Goal: Navigation & Orientation: Find specific page/section

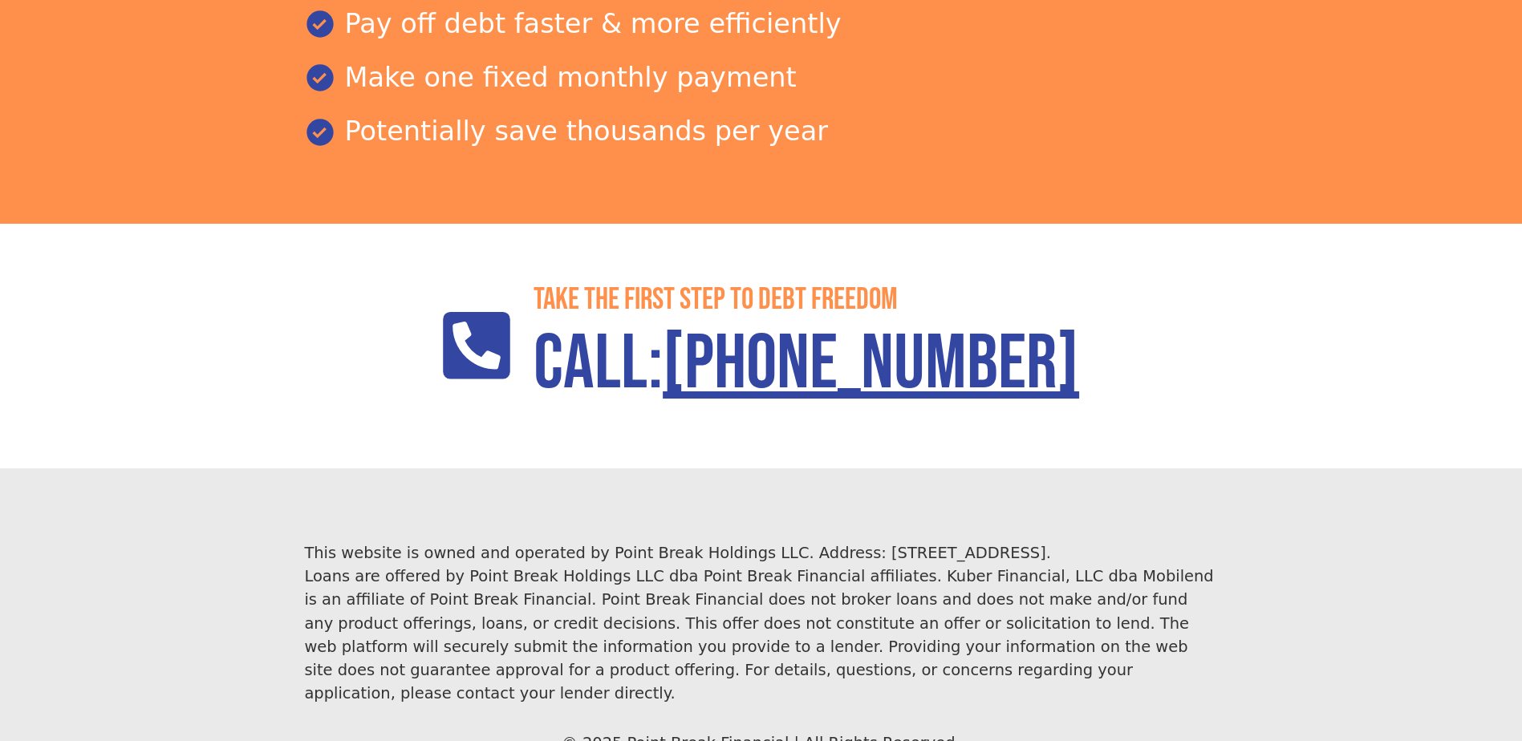
scroll to position [2313, 0]
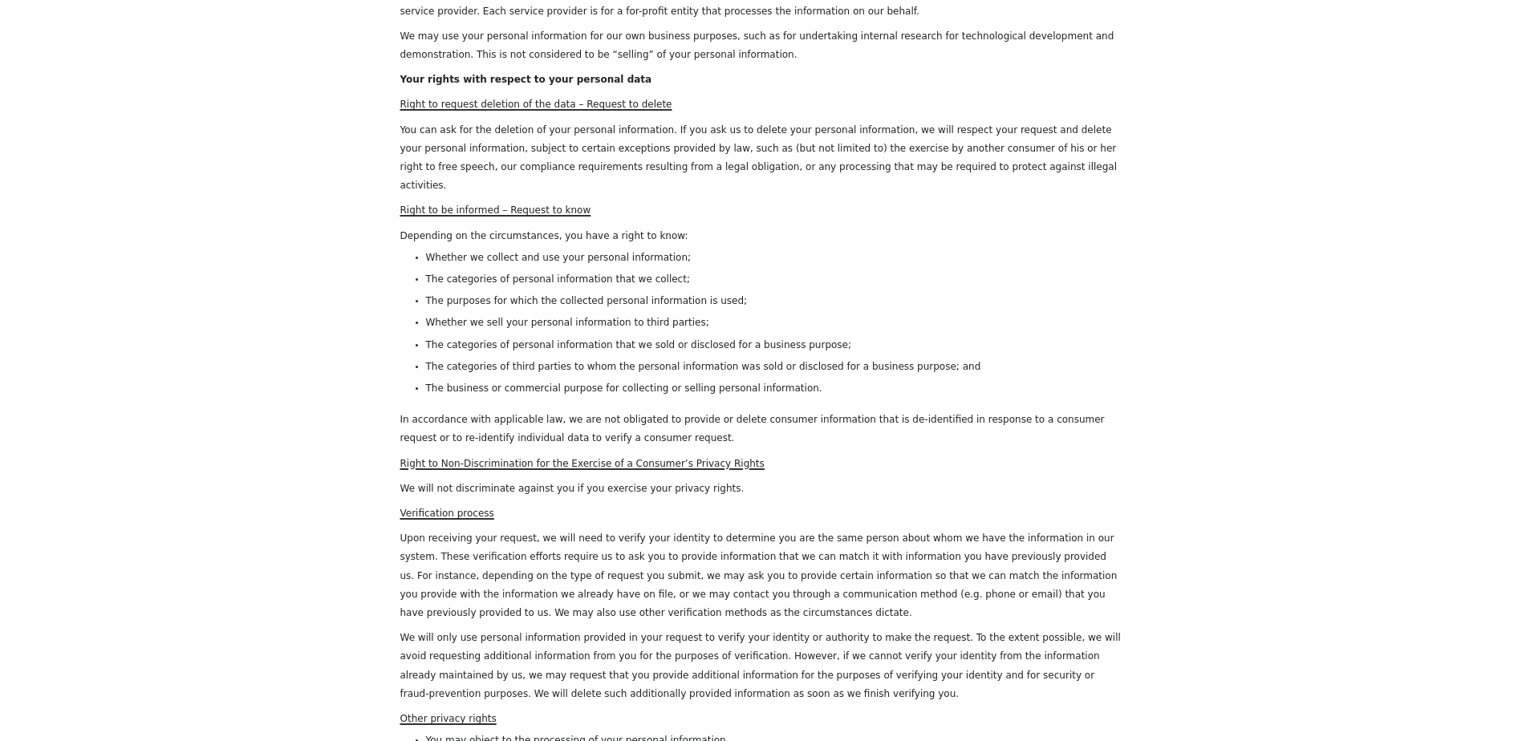
scroll to position [6111, 0]
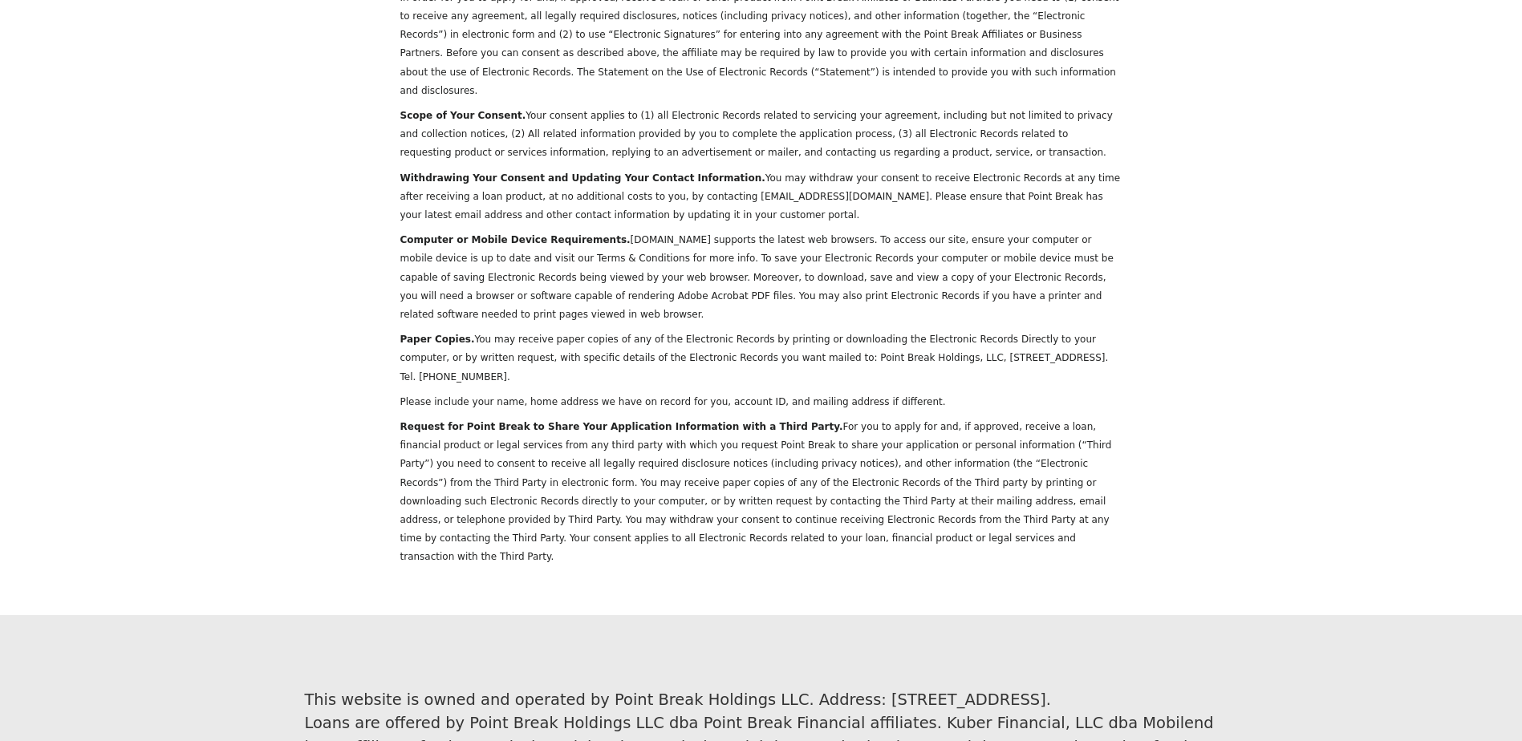
drag, startPoint x: 591, startPoint y: 330, endPoint x: 649, endPoint y: 622, distance: 297.8
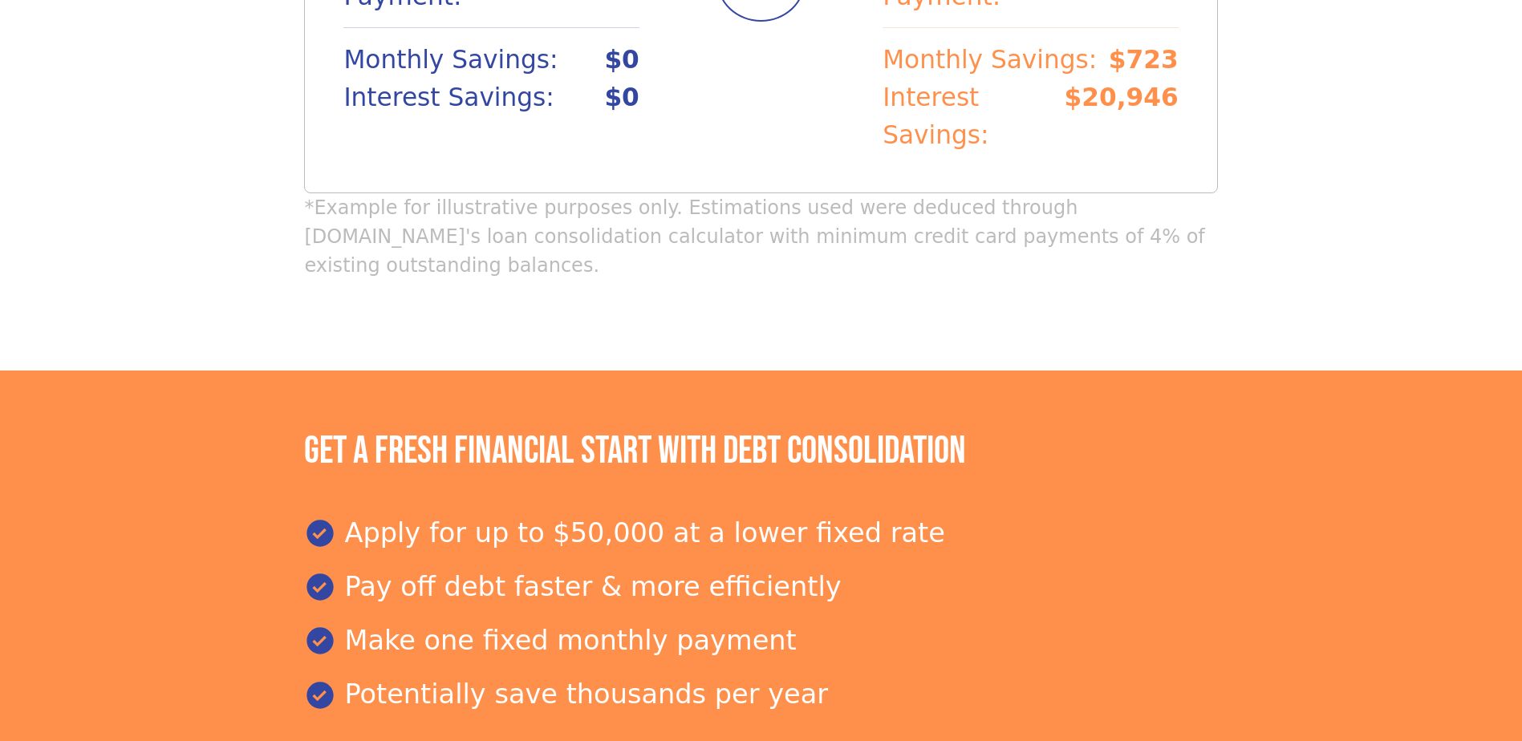
scroll to position [2313, 0]
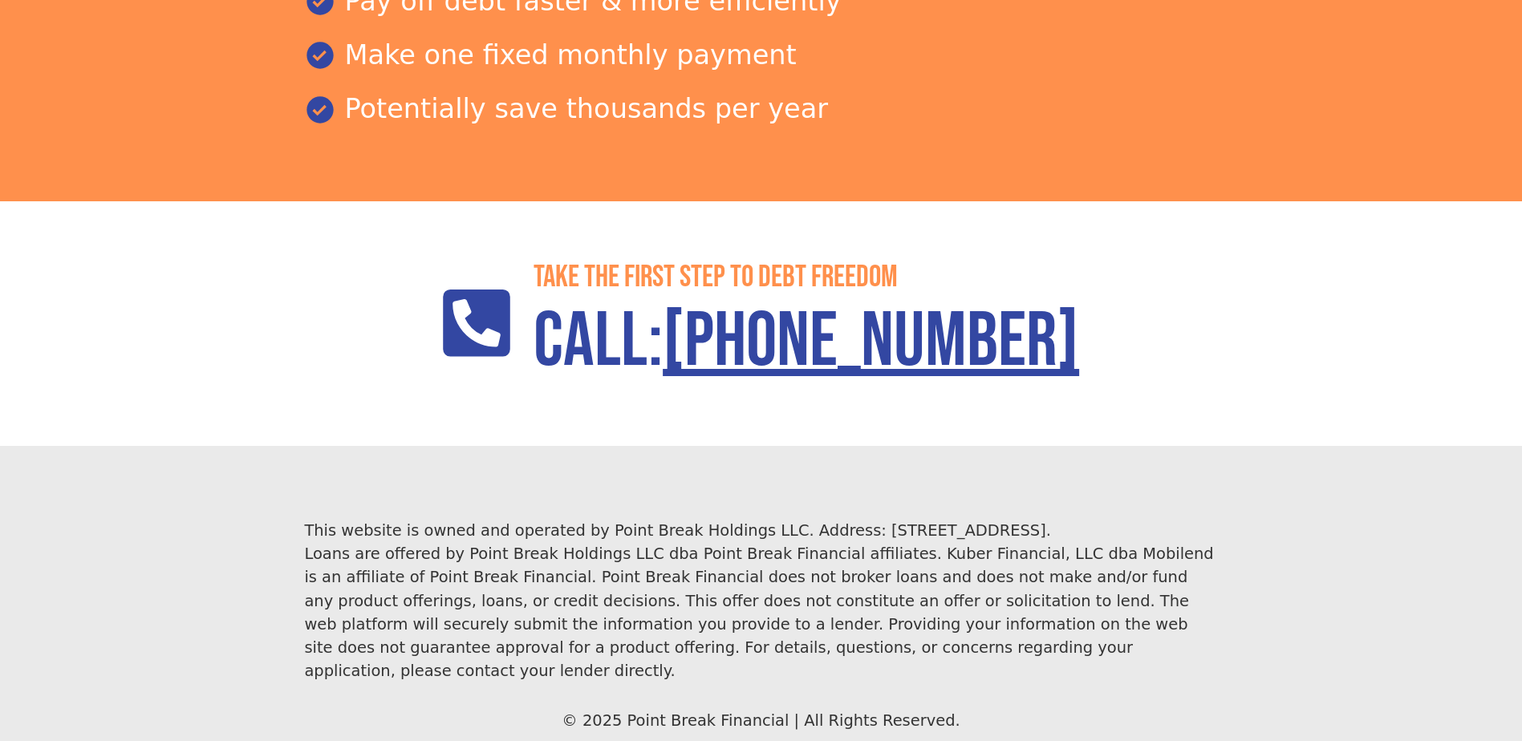
drag, startPoint x: 599, startPoint y: 424, endPoint x: 641, endPoint y: 740, distance: 319.0
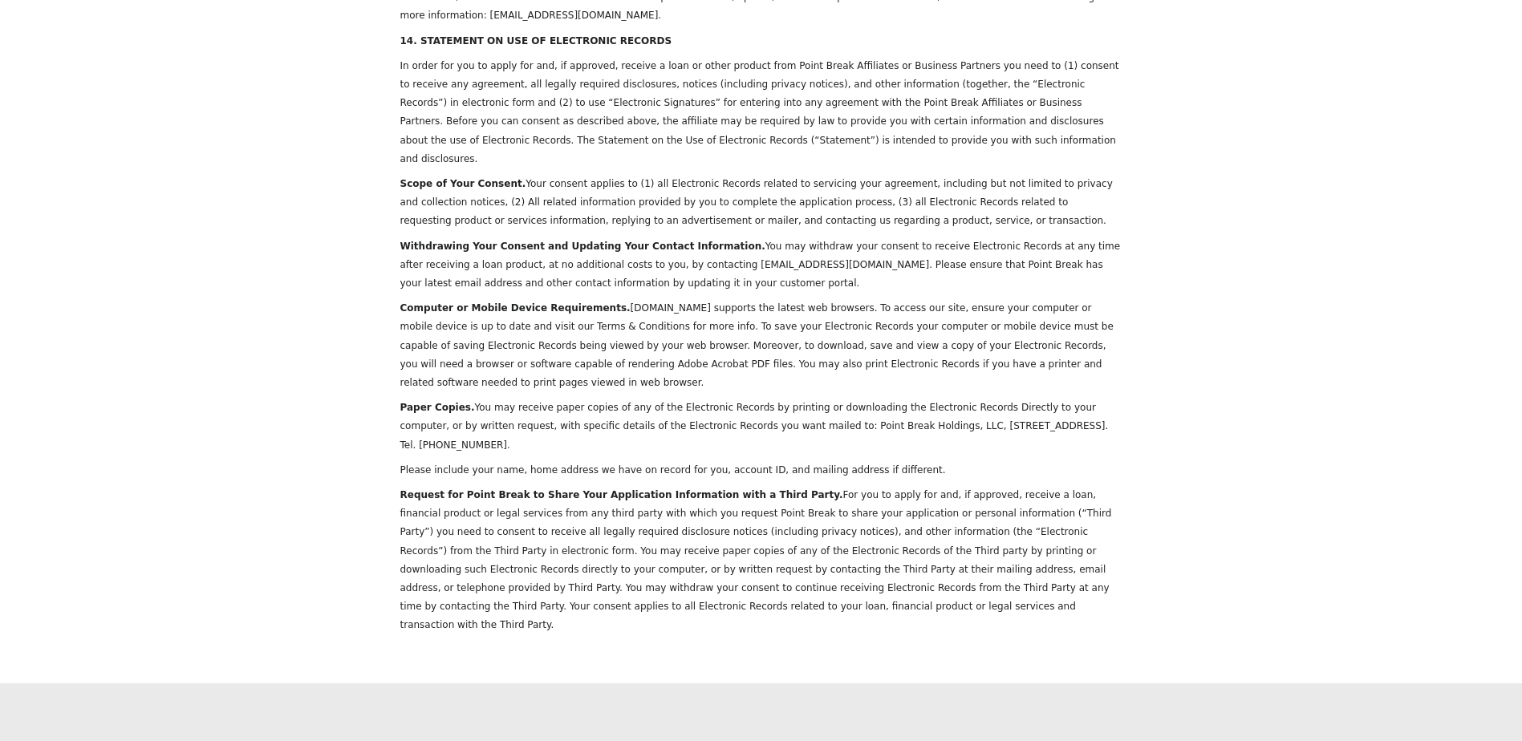
scroll to position [6111, 0]
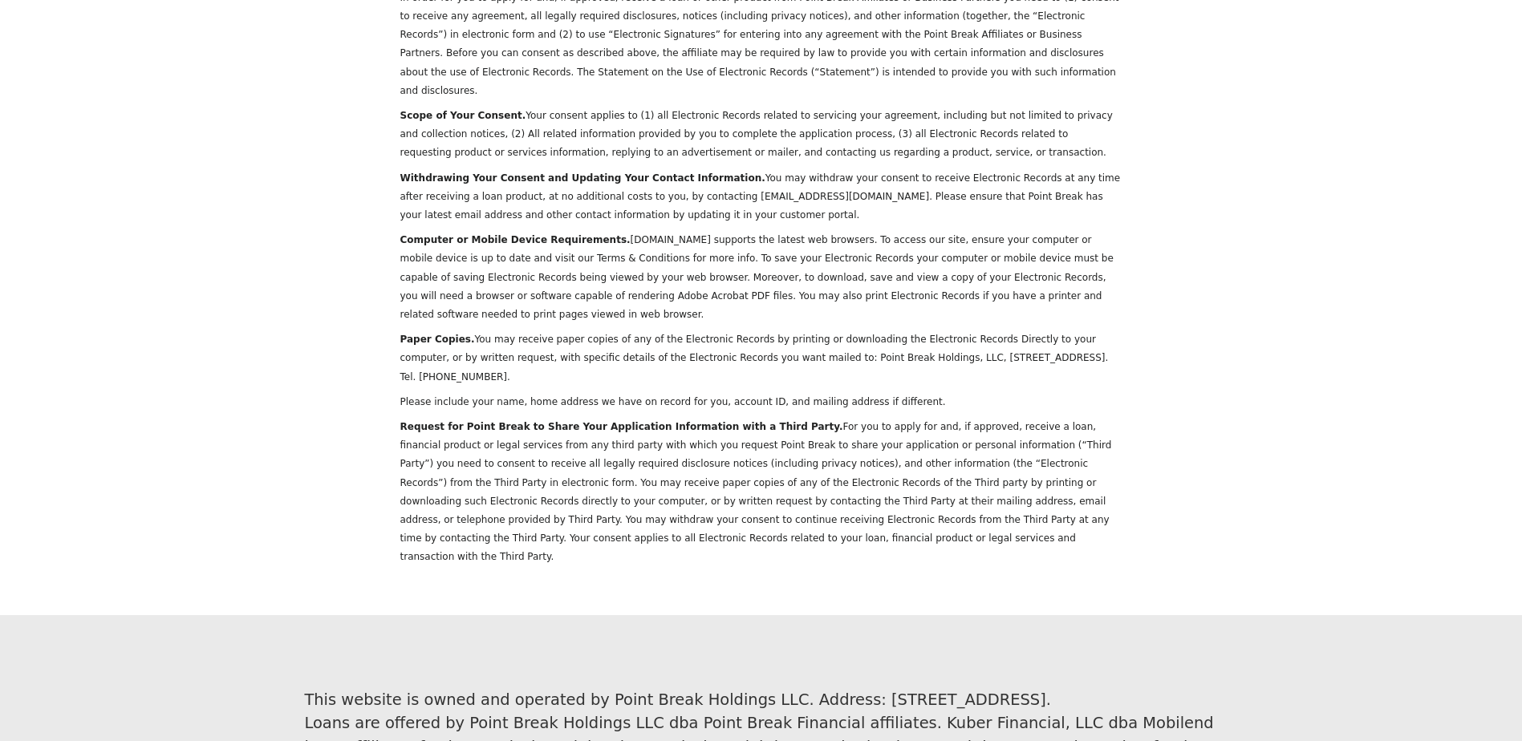
drag, startPoint x: 1064, startPoint y: 258, endPoint x: 1119, endPoint y: 514, distance: 261.9
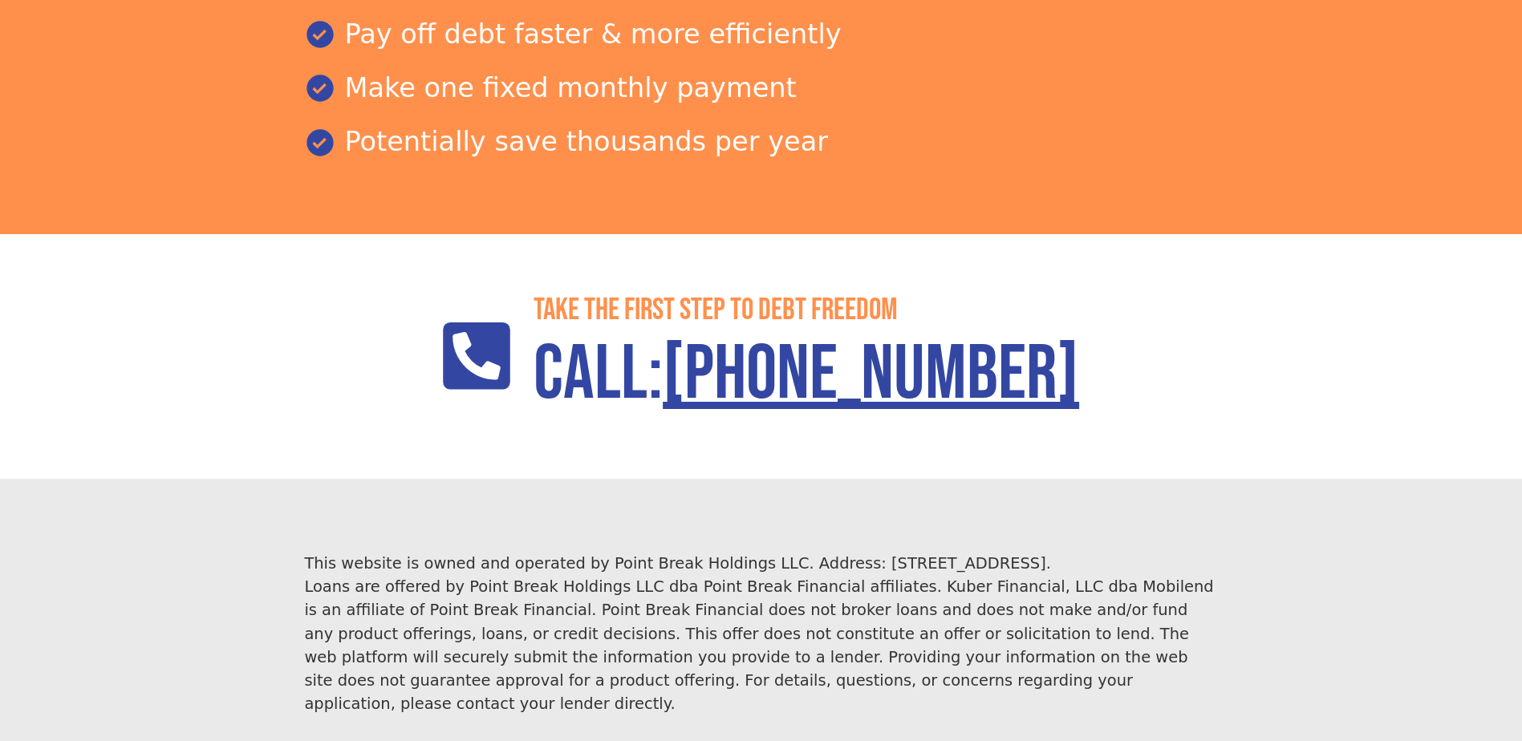
scroll to position [2313, 0]
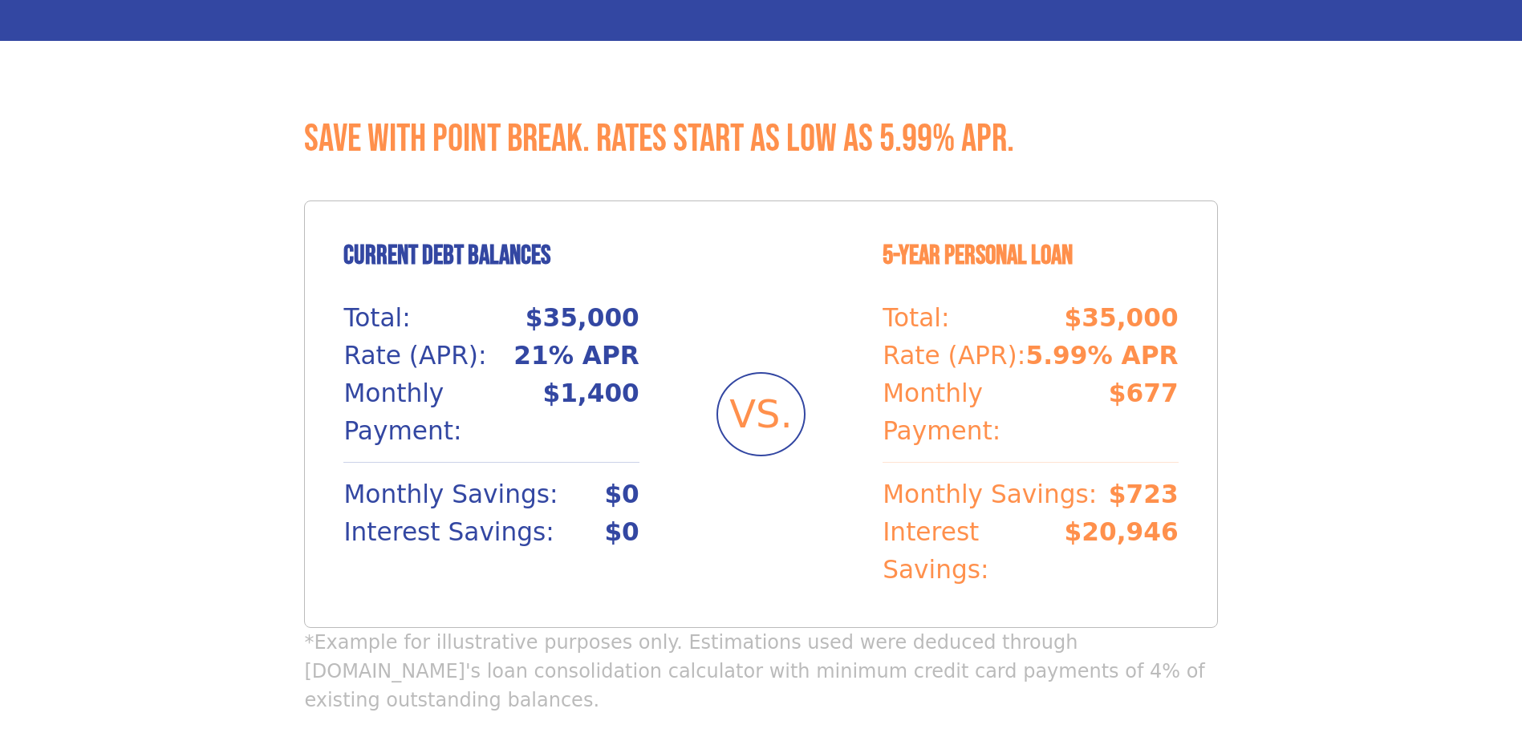
scroll to position [2313, 0]
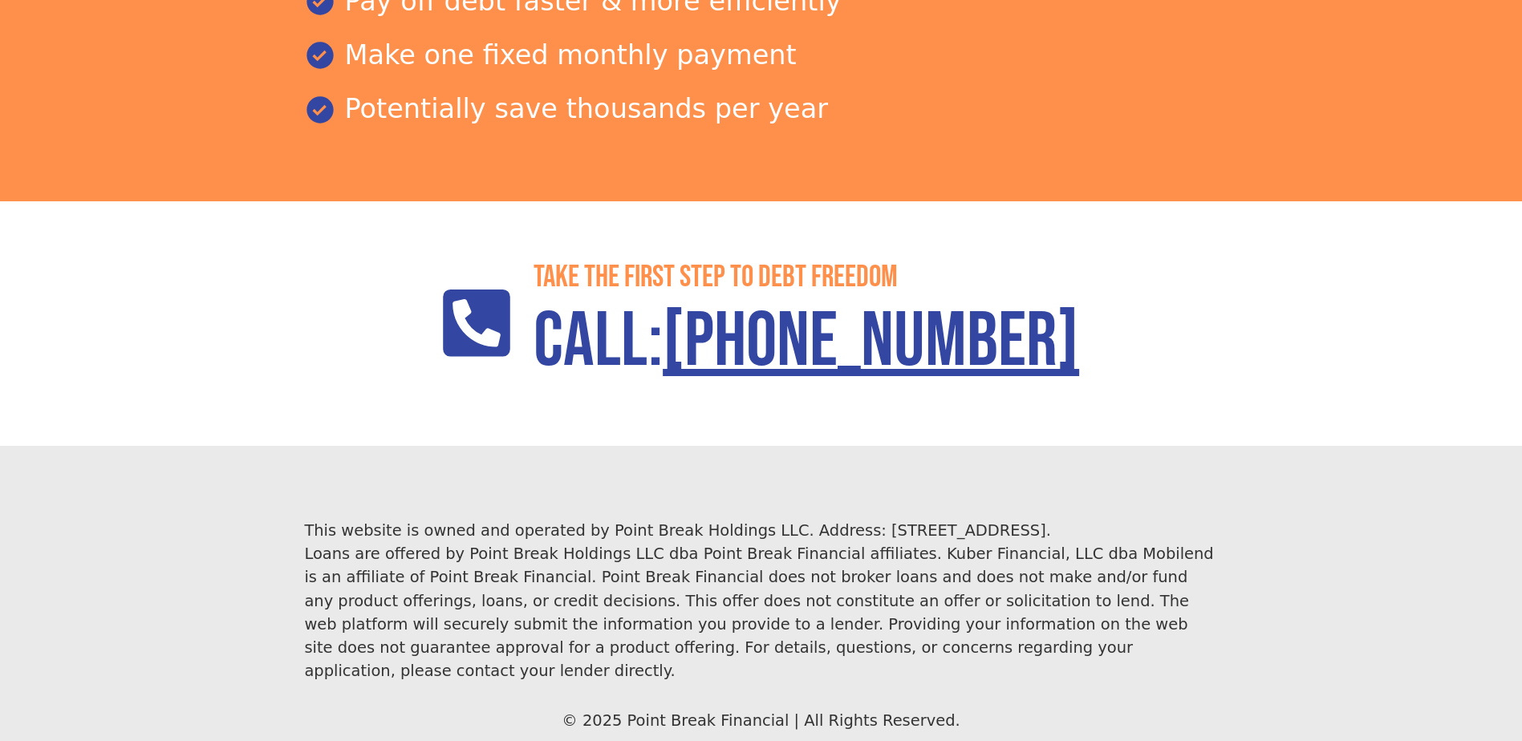
drag, startPoint x: 1142, startPoint y: 258, endPoint x: 1023, endPoint y: 635, distance: 394.6
